Goal: Find specific page/section: Find specific page/section

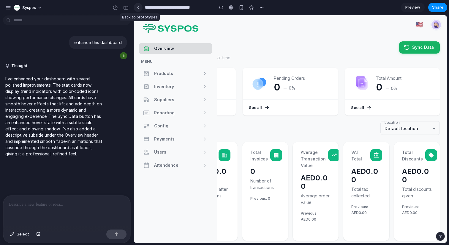
click at [136, 7] on link at bounding box center [138, 7] width 9 height 9
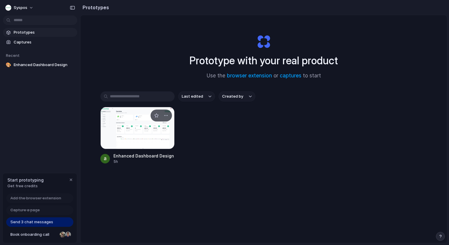
click at [137, 135] on div at bounding box center [137, 128] width 74 height 42
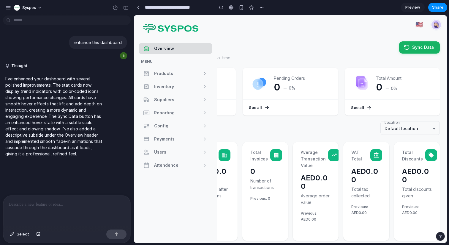
click at [415, 7] on span "Preview" at bounding box center [413, 7] width 15 height 6
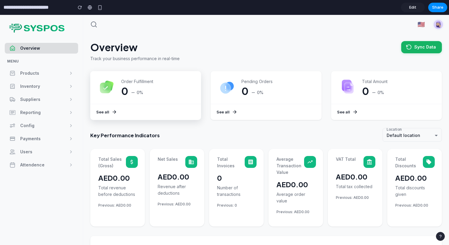
click at [137, 93] on span "0%" at bounding box center [140, 92] width 7 height 6
click at [31, 77] on button "Products" at bounding box center [41, 73] width 73 height 11
click at [416, 7] on span "Edit" at bounding box center [413, 7] width 7 height 6
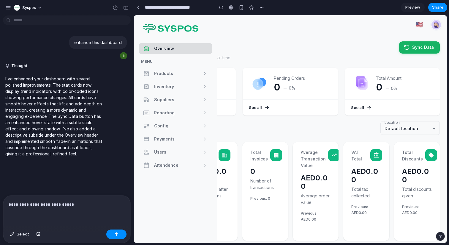
scroll to position [10, 0]
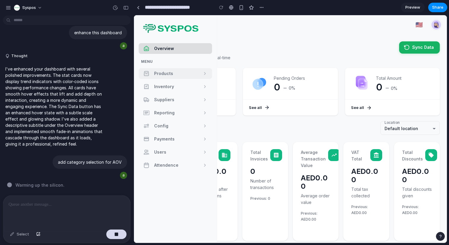
click at [174, 75] on span "Products" at bounding box center [176, 73] width 44 height 7
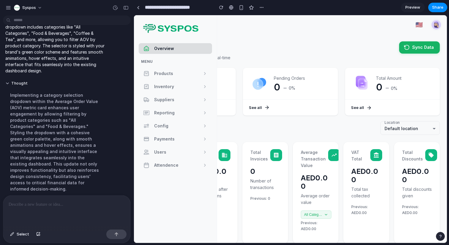
scroll to position [0, 0]
click at [411, 7] on span "Preview" at bounding box center [413, 7] width 15 height 6
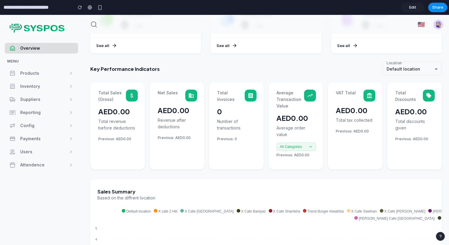
scroll to position [70, 0]
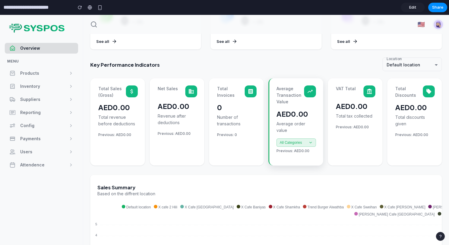
click at [312, 141] on icon at bounding box center [311, 142] width 4 height 4
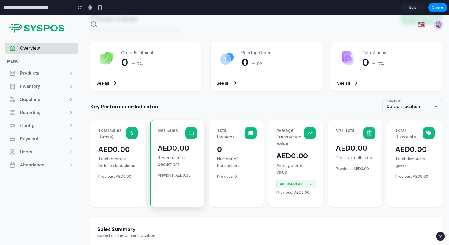
scroll to position [26, 0]
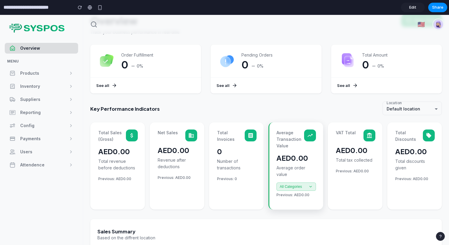
click at [306, 187] on button "All Categories" at bounding box center [297, 186] width 40 height 8
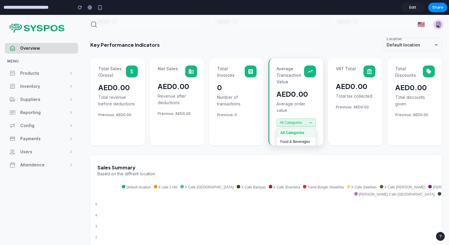
scroll to position [93, 0]
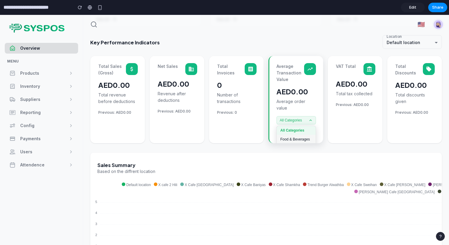
click at [296, 138] on button "Food & Beverages" at bounding box center [296, 139] width 39 height 9
click at [288, 119] on span "Food & Beverages" at bounding box center [294, 120] width 28 height 4
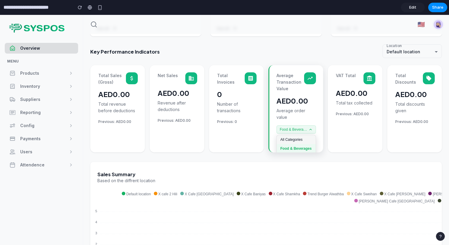
scroll to position [81, 0]
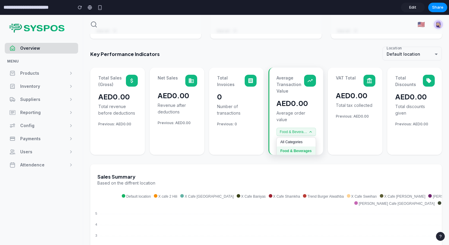
click at [312, 116] on p "Average order value" at bounding box center [297, 116] width 40 height 13
click at [308, 131] on button "Food & Beverages" at bounding box center [297, 132] width 40 height 8
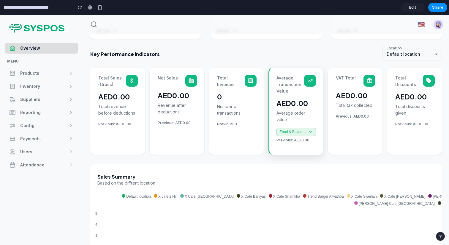
click at [302, 134] on button "Food & Beverages" at bounding box center [297, 132] width 40 height 8
click at [412, 7] on span "Edit" at bounding box center [413, 7] width 7 height 6
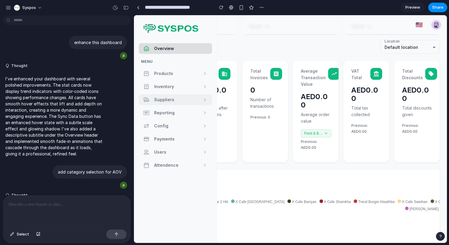
scroll to position [78, 0]
